Goal: Task Accomplishment & Management: Complete application form

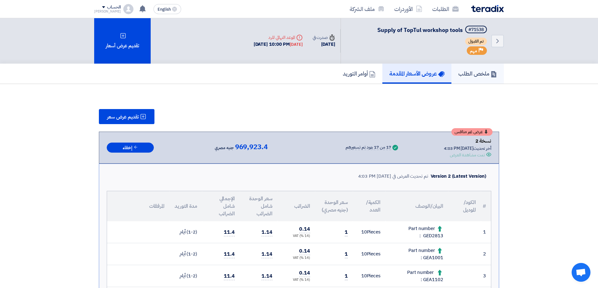
click at [464, 76] on h5 "ملخص الطلب" at bounding box center [477, 73] width 39 height 7
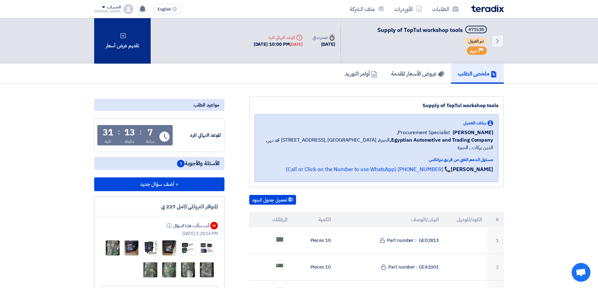
click at [125, 32] on div "تقديم عرض أسعار" at bounding box center [122, 40] width 56 height 45
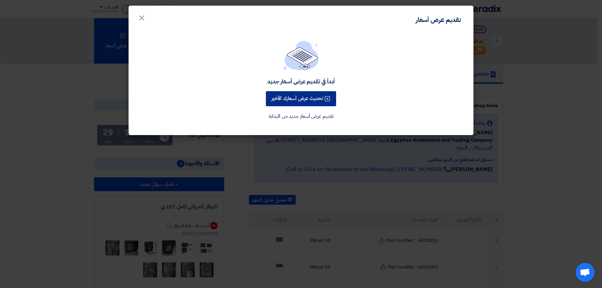
click at [319, 99] on button "تحديث عرض أسعارك الأخير" at bounding box center [301, 98] width 70 height 15
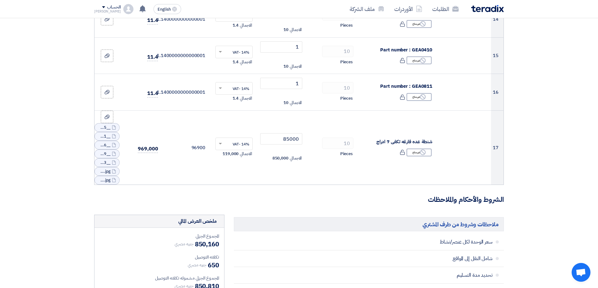
scroll to position [596, 0]
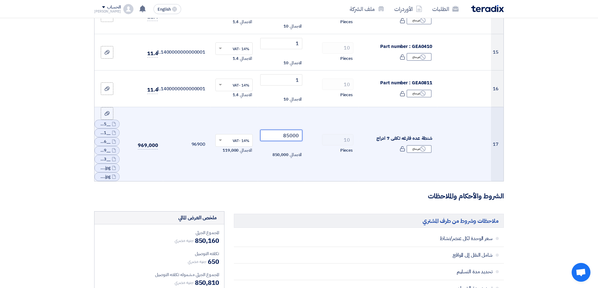
click at [288, 136] on input "85000" at bounding box center [281, 135] width 42 height 11
click at [290, 137] on input "85000" at bounding box center [281, 135] width 42 height 11
click at [288, 136] on input "85000" at bounding box center [281, 135] width 42 height 11
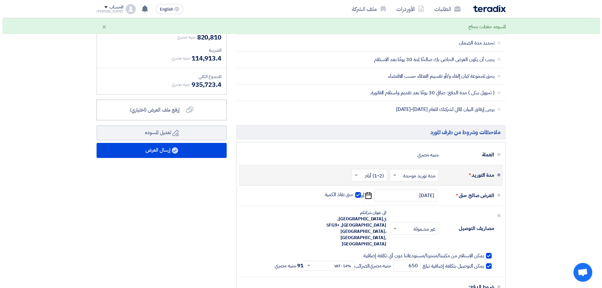
scroll to position [847, 0]
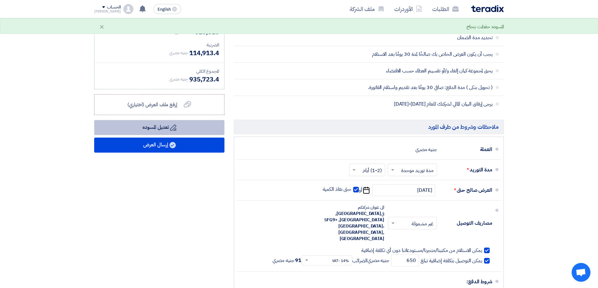
type input "82000"
click at [168, 129] on button "Draft تعديل المسوده" at bounding box center [159, 127] width 130 height 15
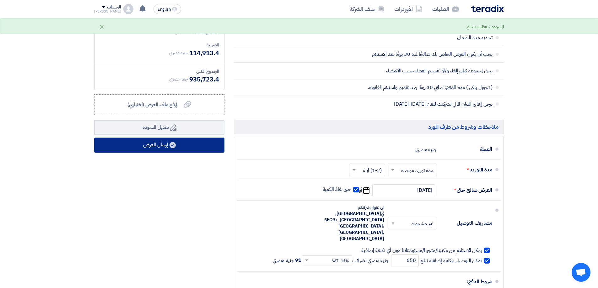
click at [169, 146] on button "إرسال العرض" at bounding box center [159, 145] width 130 height 15
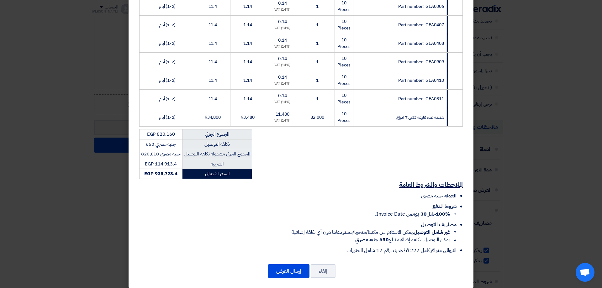
scroll to position [313, 0]
click at [283, 267] on button "إرسال العرض" at bounding box center [288, 271] width 41 height 14
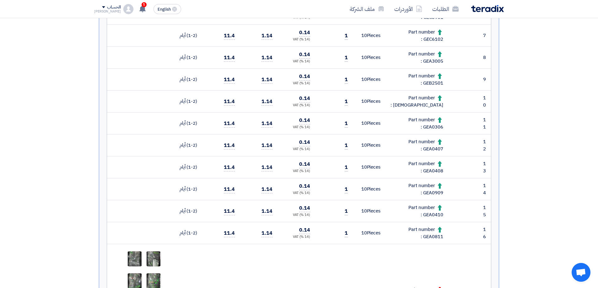
scroll to position [314, 0]
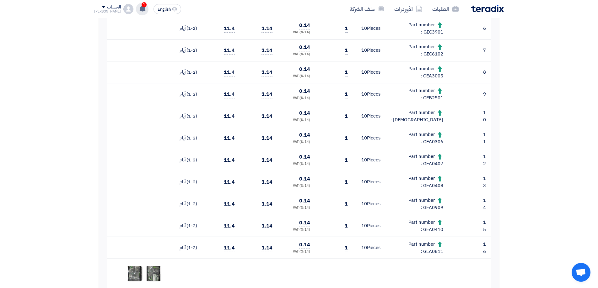
click at [139, 8] on use at bounding box center [142, 8] width 6 height 7
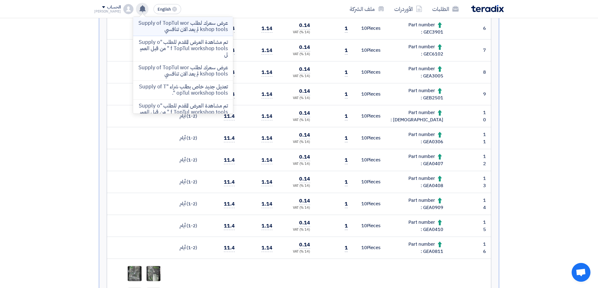
click at [202, 30] on p "عرض سعرك لطلب Supply of TopTul workshop tools لم يعد الان تنافسي" at bounding box center [183, 26] width 90 height 13
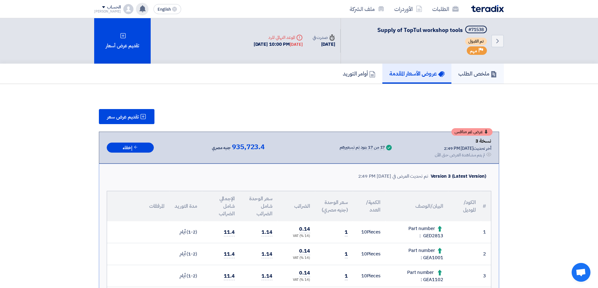
click at [469, 70] on h5 "ملخص الطلب" at bounding box center [477, 73] width 39 height 7
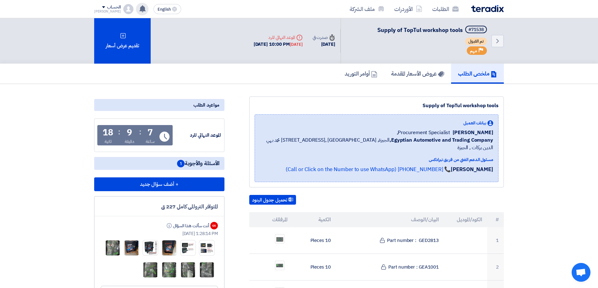
click at [203, 161] on span "الأسئلة والأجوبة 1" at bounding box center [198, 164] width 42 height 8
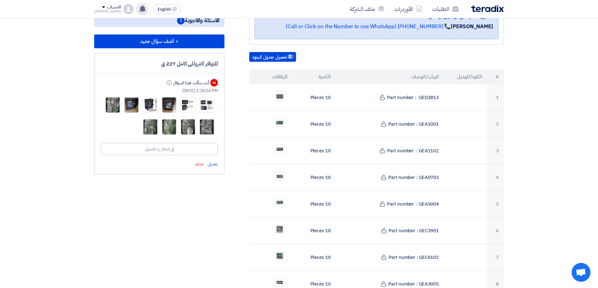
scroll to position [63, 0]
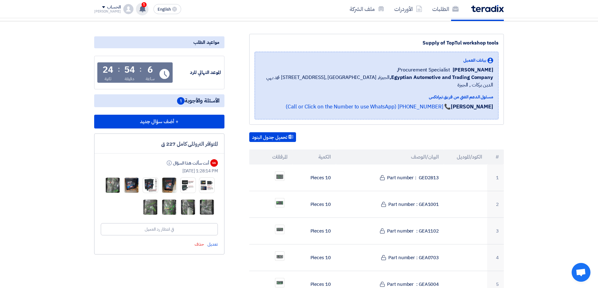
click at [139, 9] on use at bounding box center [142, 8] width 6 height 7
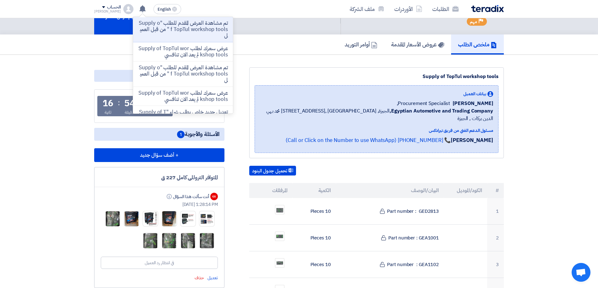
scroll to position [0, 0]
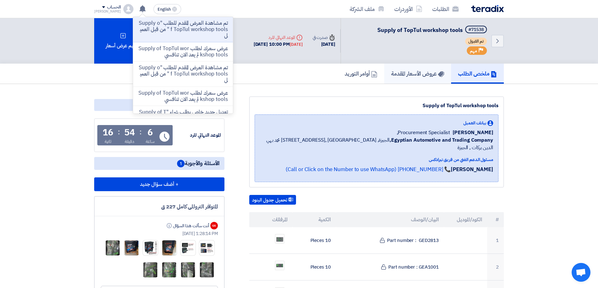
click at [423, 67] on link "عروض الأسعار المقدمة" at bounding box center [417, 74] width 67 height 20
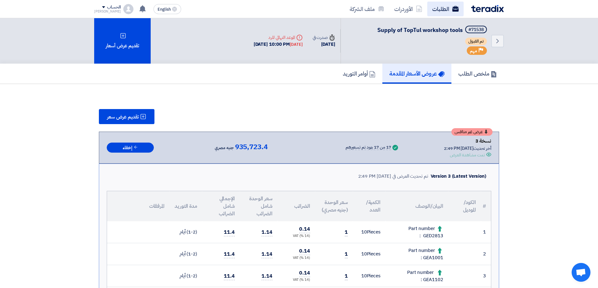
click at [444, 15] on link "الطلبات" at bounding box center [445, 9] width 36 height 15
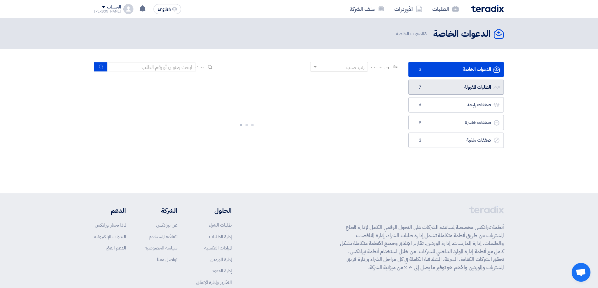
click at [485, 86] on link "الطلبات المقبولة الطلبات المقبولة 7" at bounding box center [455, 87] width 95 height 15
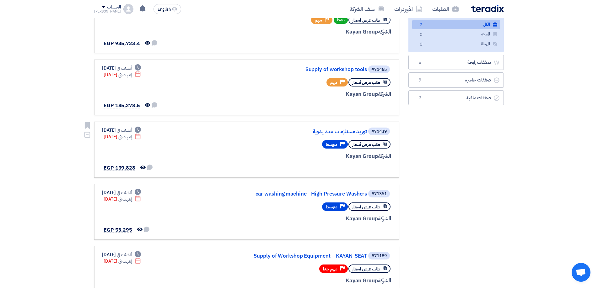
scroll to position [94, 0]
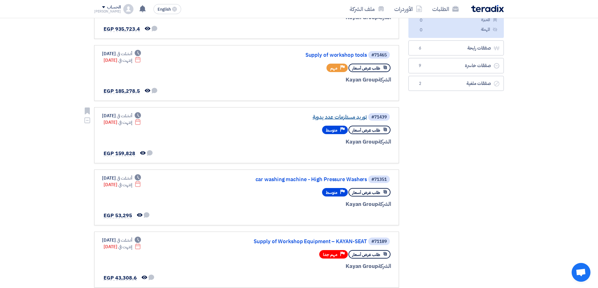
click at [330, 115] on link "توريد مستلزمات عدد يدوية" at bounding box center [303, 118] width 125 height 6
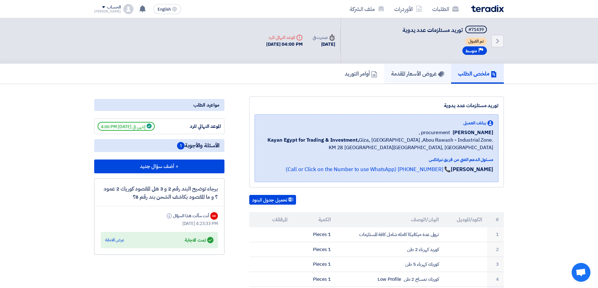
click at [438, 76] on icon at bounding box center [441, 74] width 6 height 6
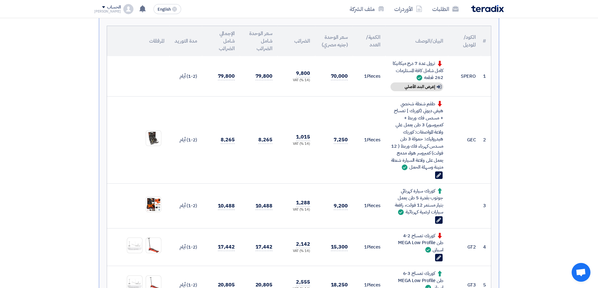
scroll to position [157, 0]
